Goal: Task Accomplishment & Management: Manage account settings

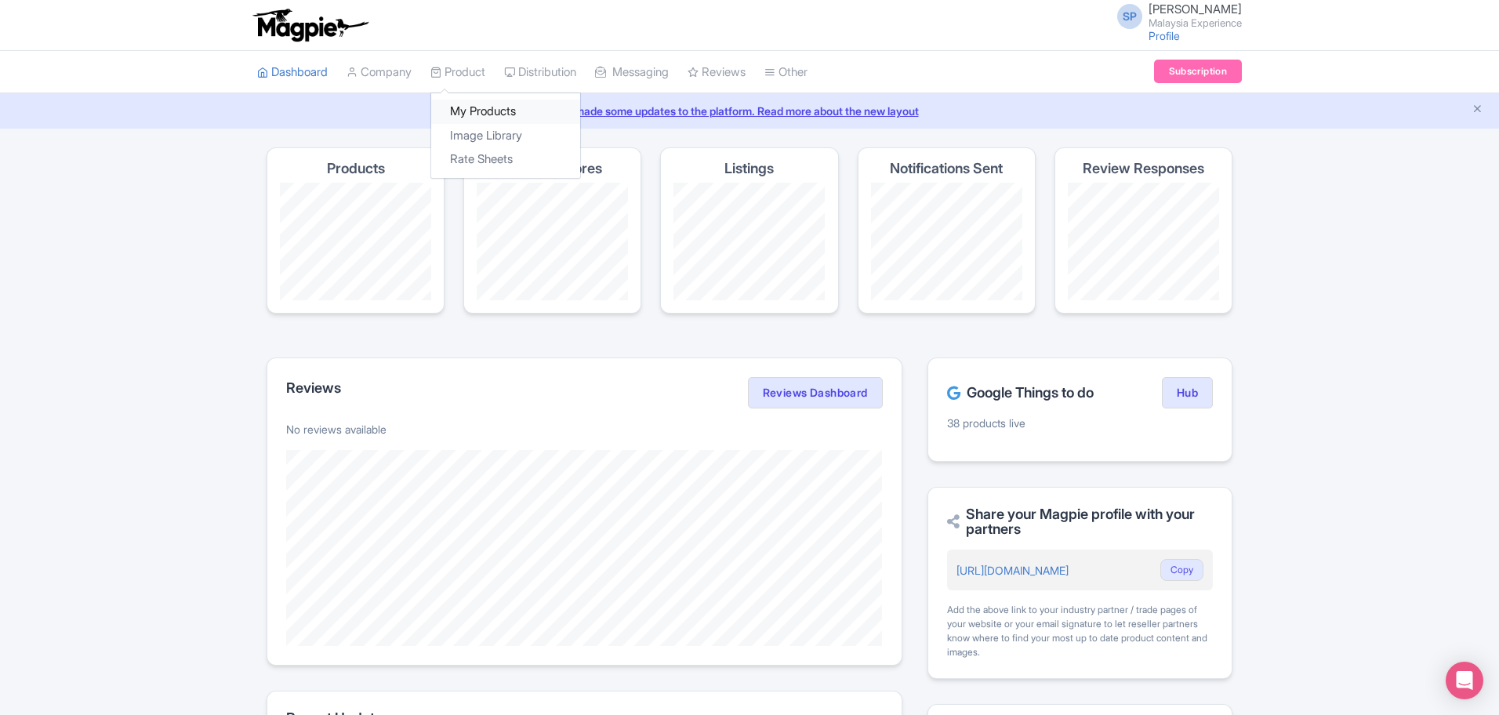
click at [505, 118] on link "My Products" at bounding box center [505, 112] width 149 height 24
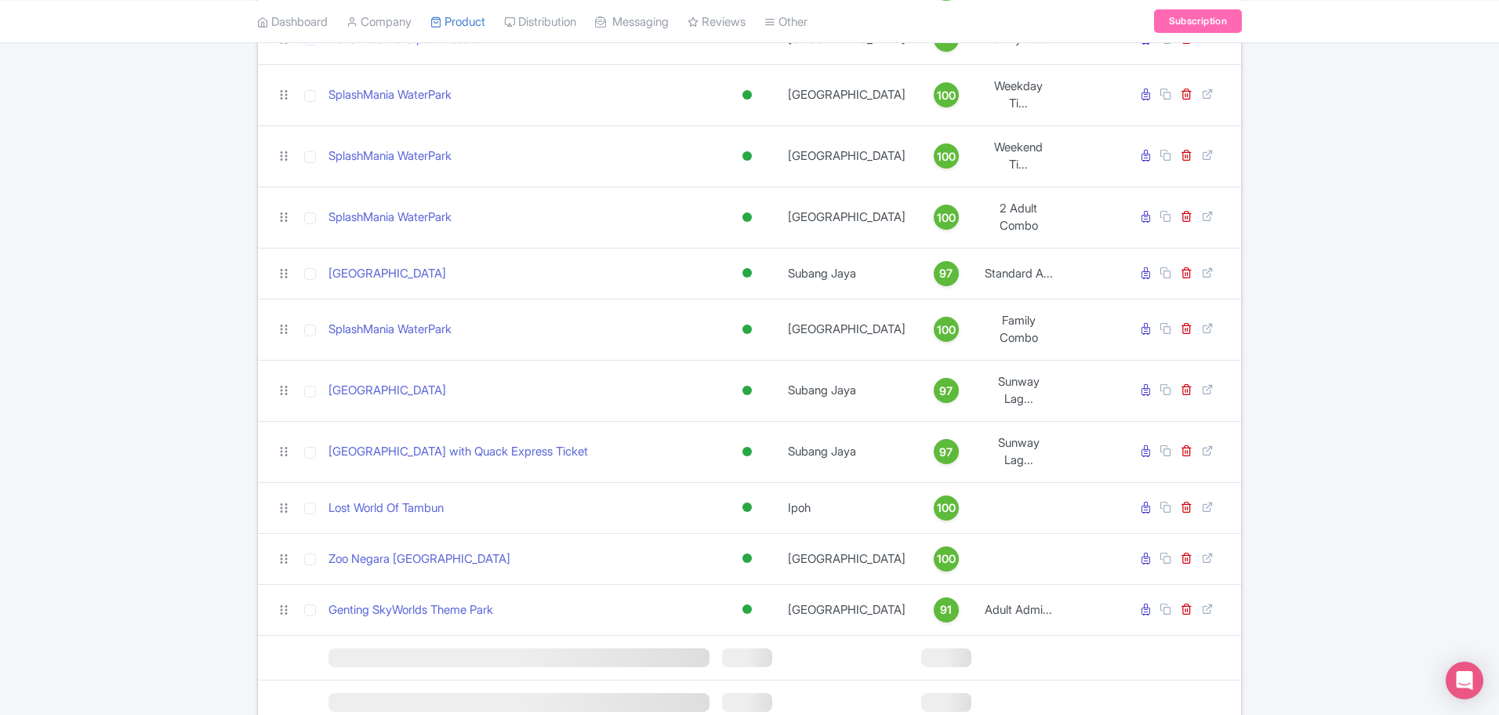
scroll to position [1287, 0]
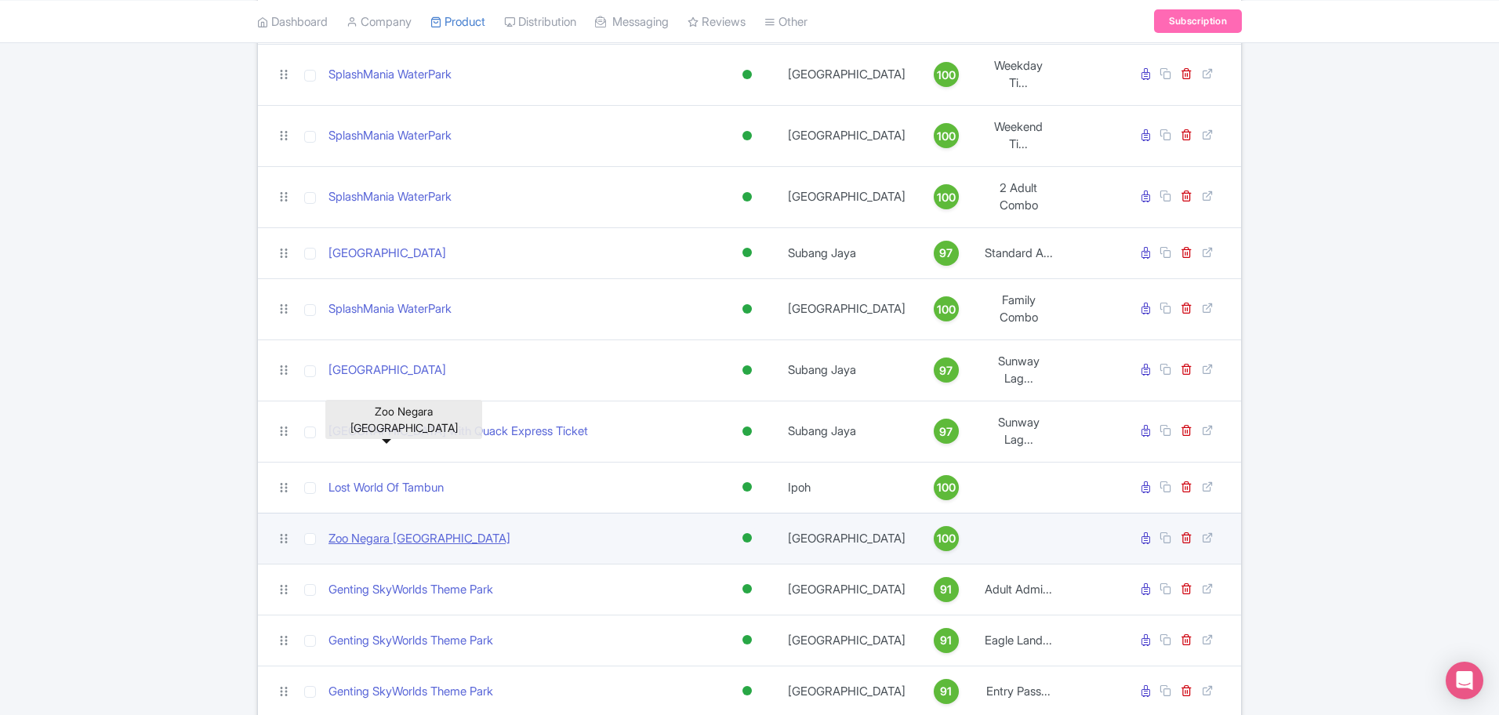
click at [378, 530] on link "Zoo Negara Malaysia" at bounding box center [420, 539] width 182 height 18
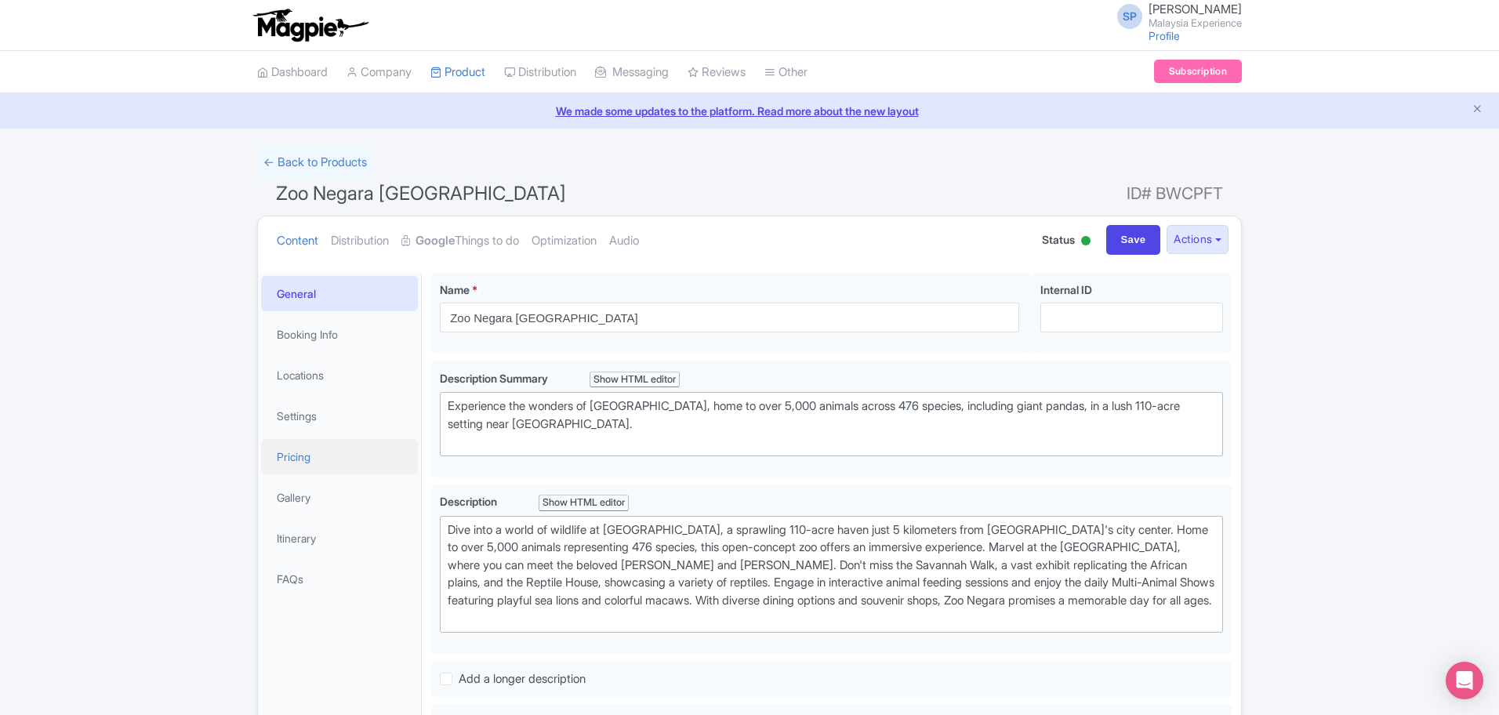
click at [329, 454] on link "Pricing" at bounding box center [339, 456] width 157 height 35
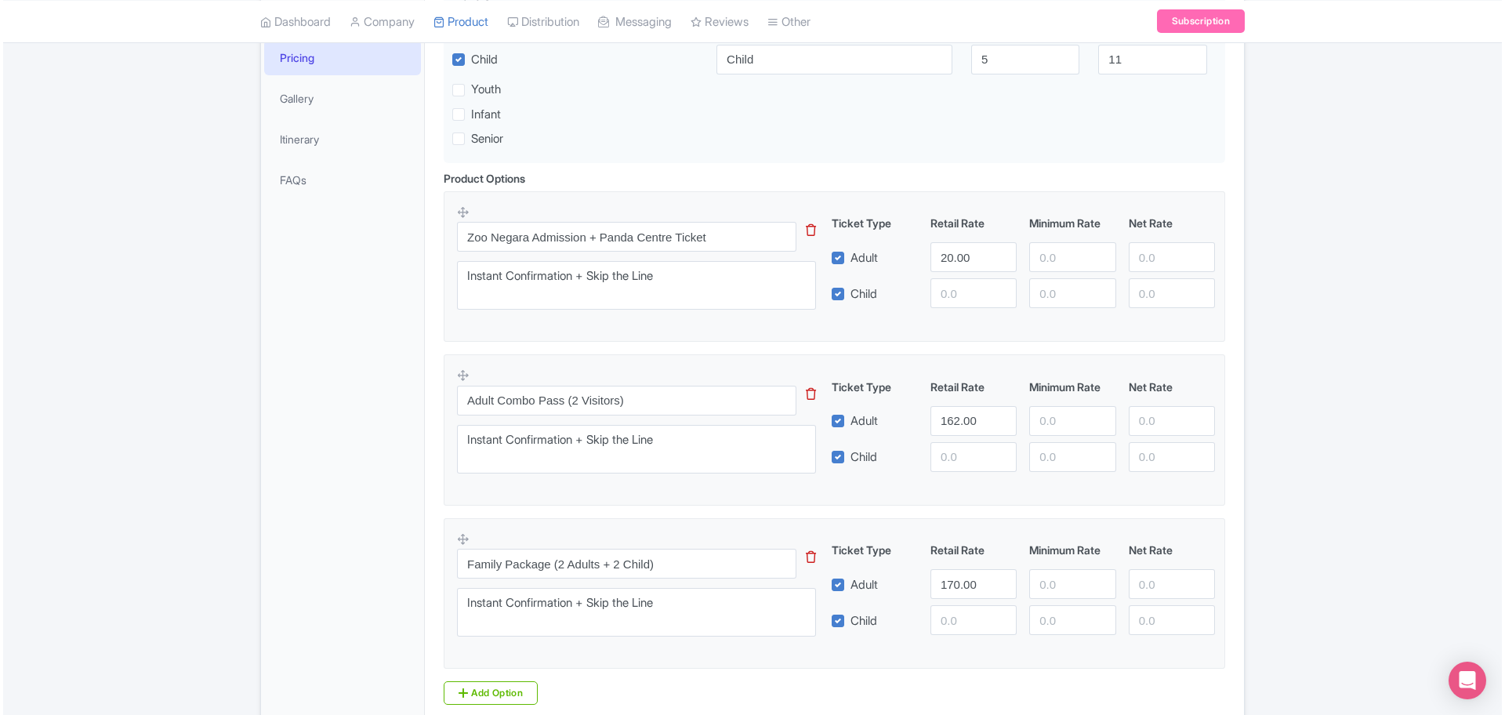
scroll to position [392, 0]
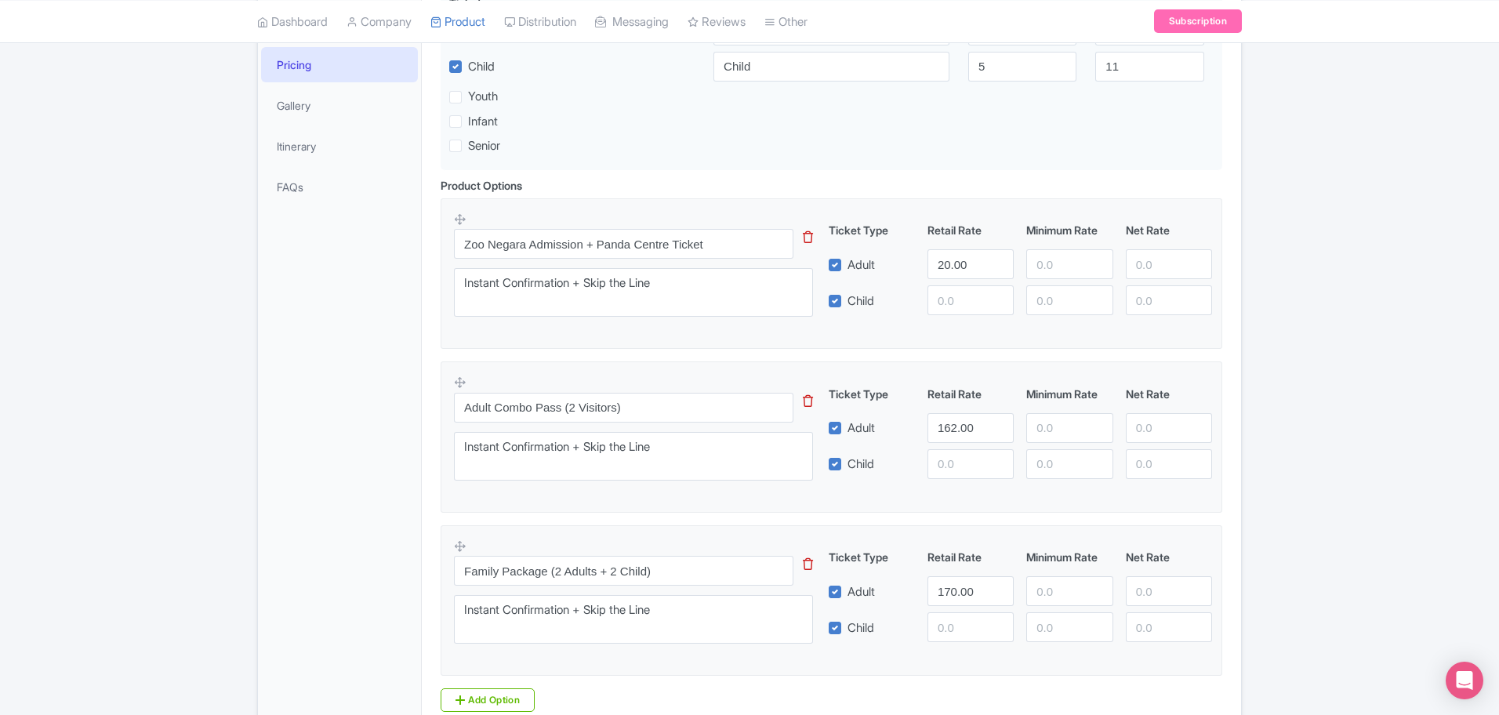
click at [807, 399] on icon at bounding box center [808, 401] width 10 height 12
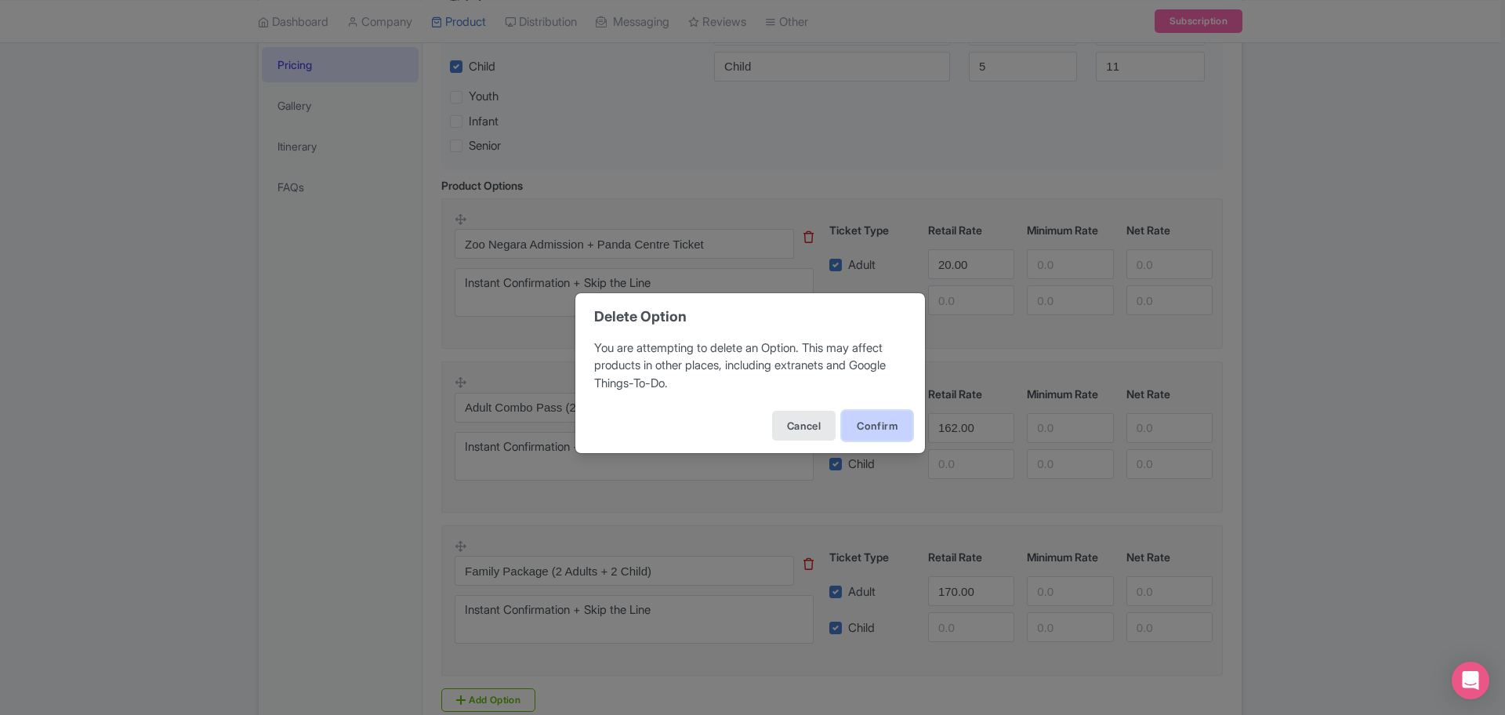
click at [886, 421] on button "Confirm" at bounding box center [877, 426] width 71 height 30
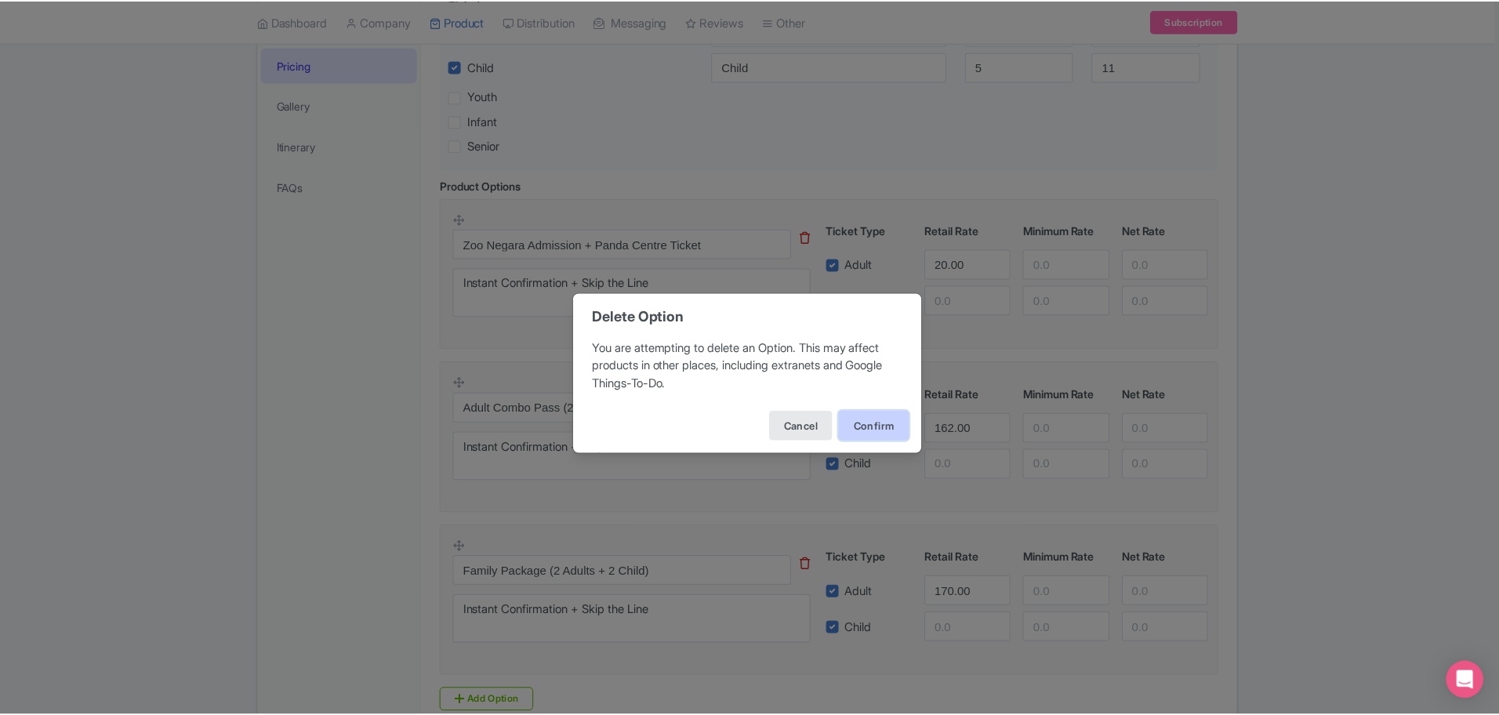
scroll to position [364, 0]
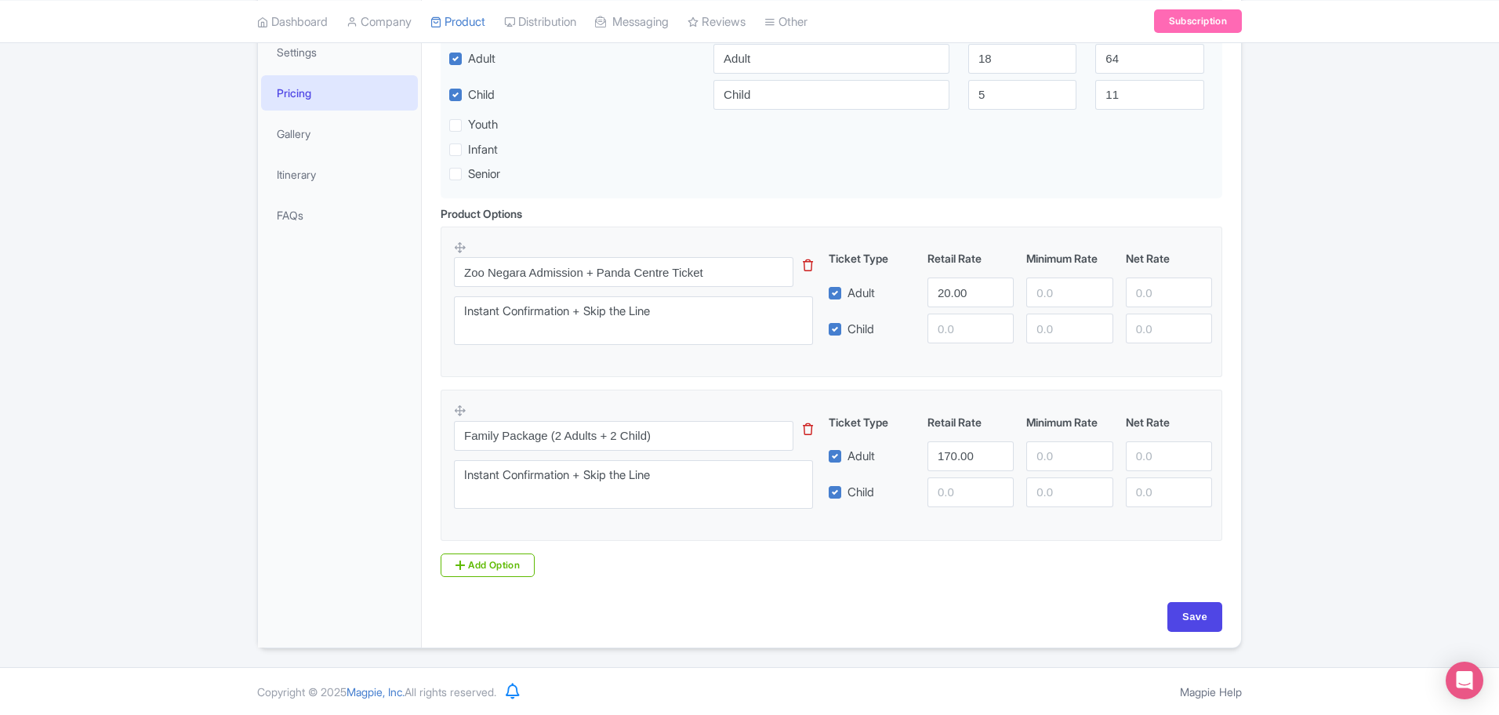
click at [808, 425] on icon at bounding box center [808, 429] width 10 height 12
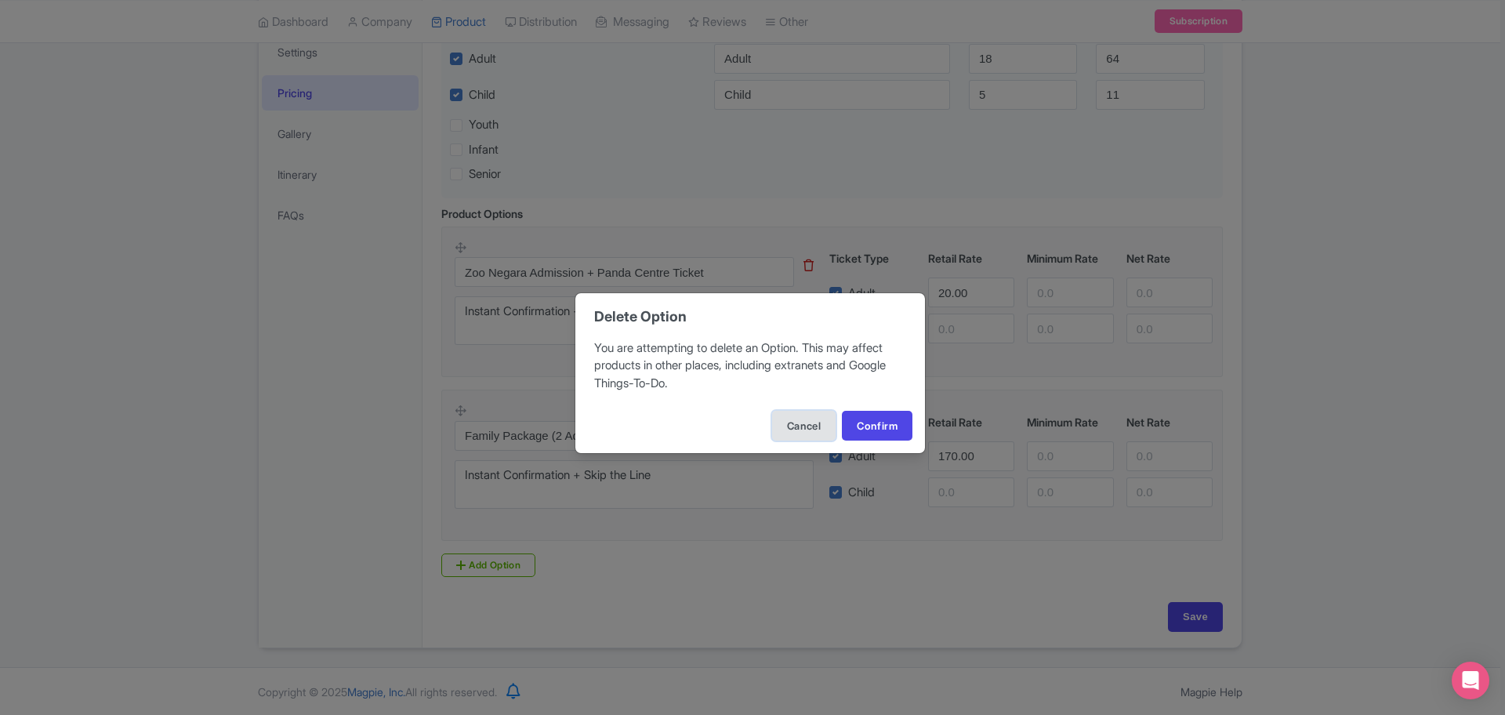
click at [814, 429] on button "Cancel" at bounding box center [804, 426] width 64 height 30
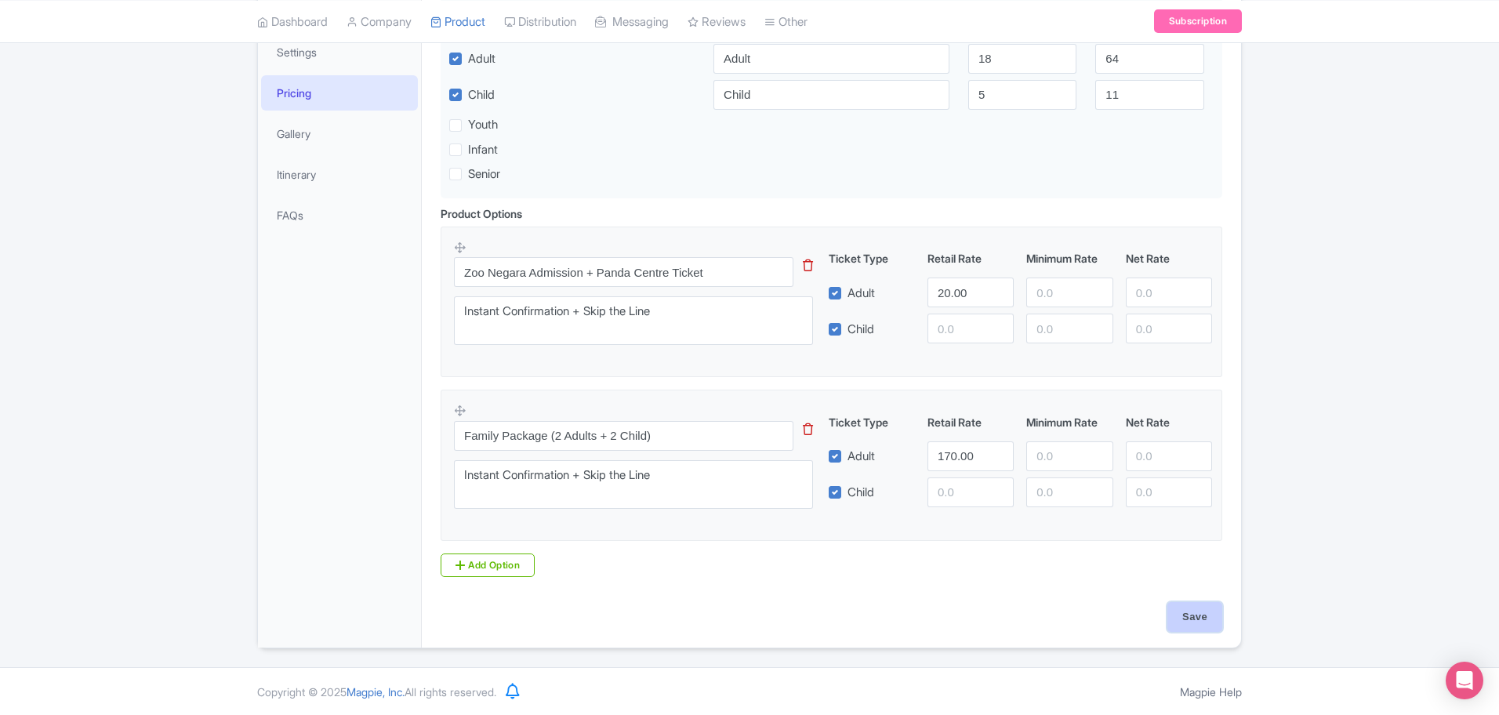
click at [1203, 613] on input "Save" at bounding box center [1194, 617] width 55 height 30
type input "Saving..."
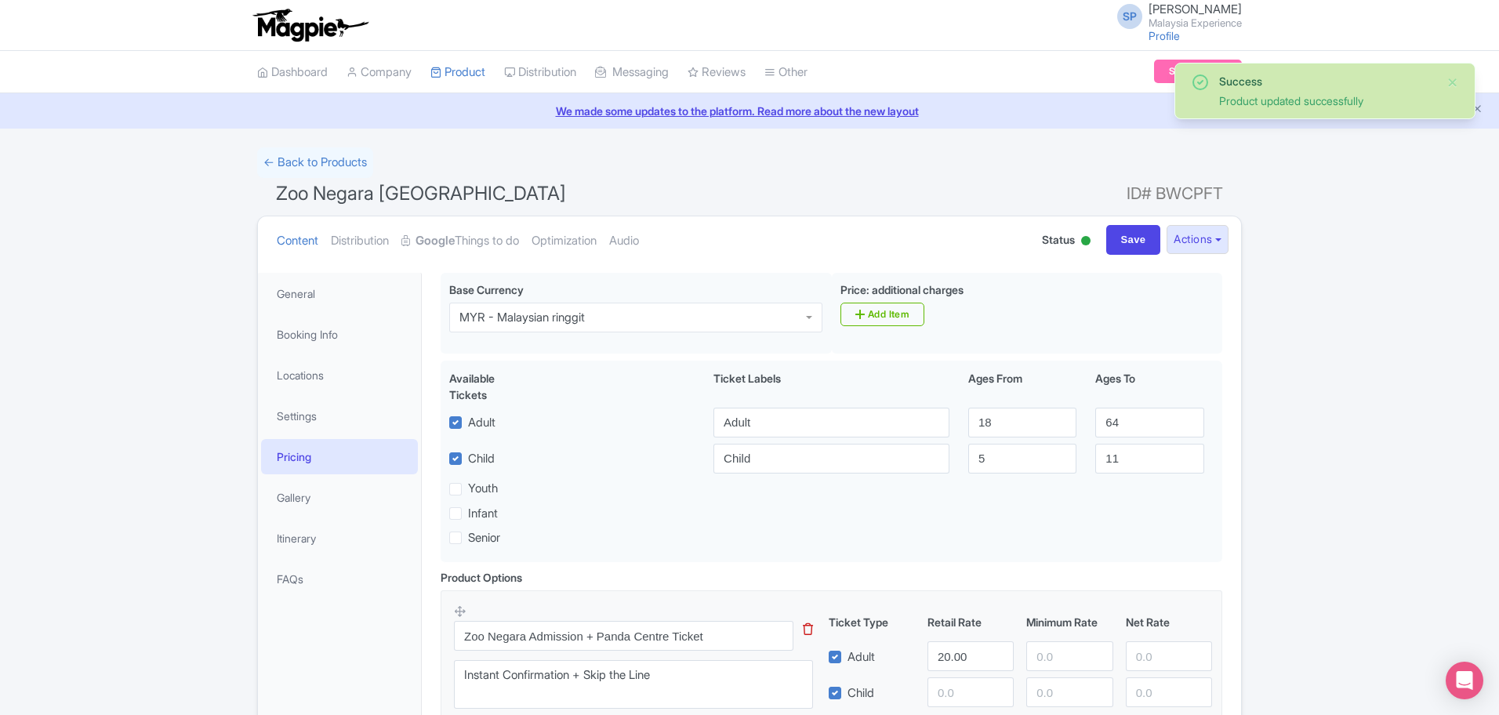
scroll to position [273, 0]
